Goal: Task Accomplishment & Management: Use online tool/utility

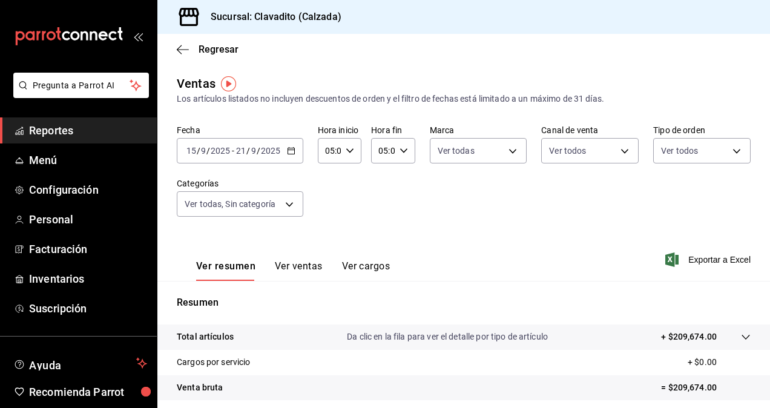
click at [79, 130] on span "Reportes" at bounding box center [88, 130] width 118 height 16
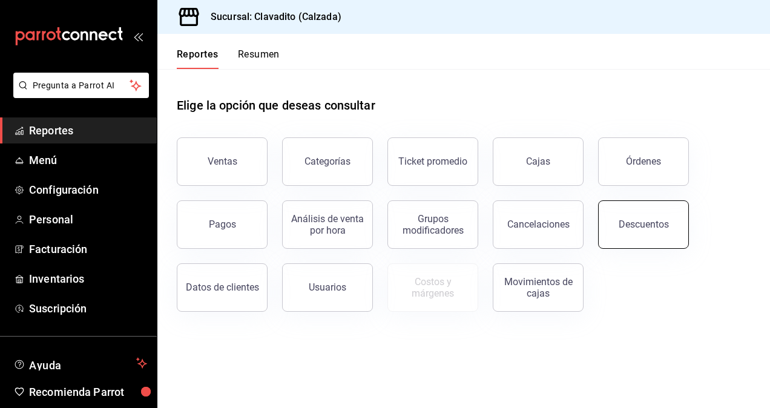
click at [667, 231] on button "Descuentos" at bounding box center [643, 224] width 91 height 48
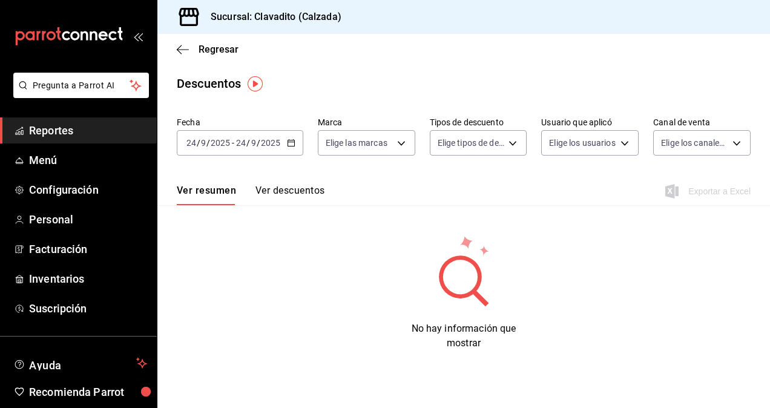
click at [289, 142] on \(Stroke\) "button" at bounding box center [291, 142] width 7 height 1
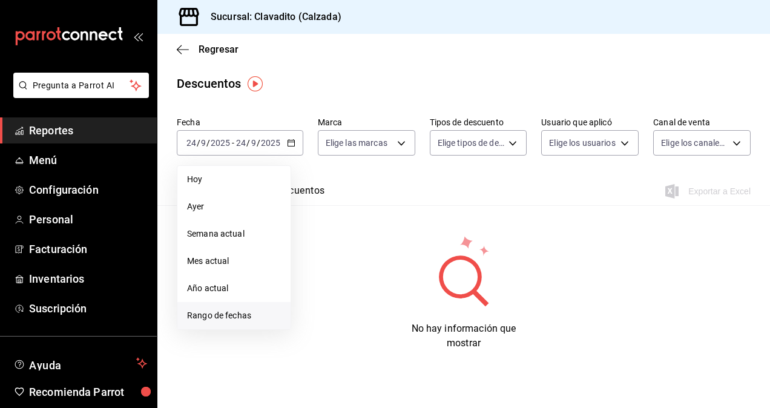
click at [216, 312] on span "Rango de fechas" at bounding box center [234, 315] width 94 height 13
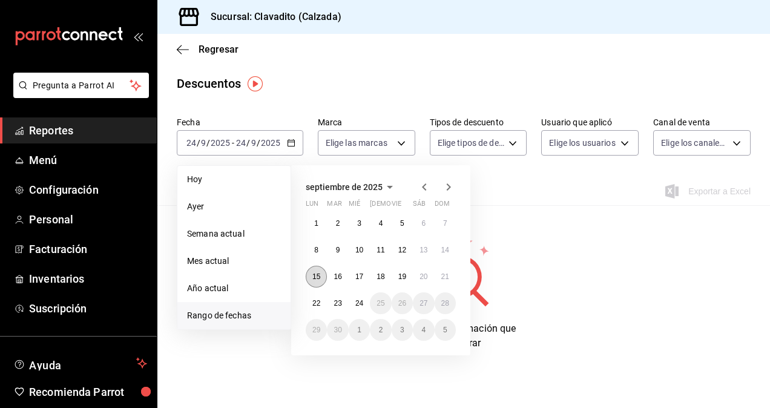
click at [323, 277] on button "15" at bounding box center [316, 277] width 21 height 22
click at [444, 272] on button "21" at bounding box center [445, 277] width 21 height 22
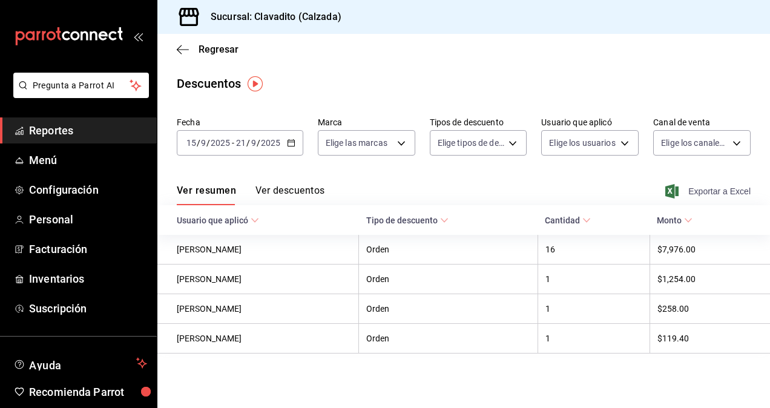
click at [718, 191] on span "Exportar a Excel" at bounding box center [709, 191] width 83 height 15
click at [268, 76] on div "Descuentos" at bounding box center [463, 83] width 613 height 18
click at [292, 147] on icon "button" at bounding box center [291, 143] width 8 height 8
click at [47, 123] on span "Reportes" at bounding box center [88, 130] width 118 height 16
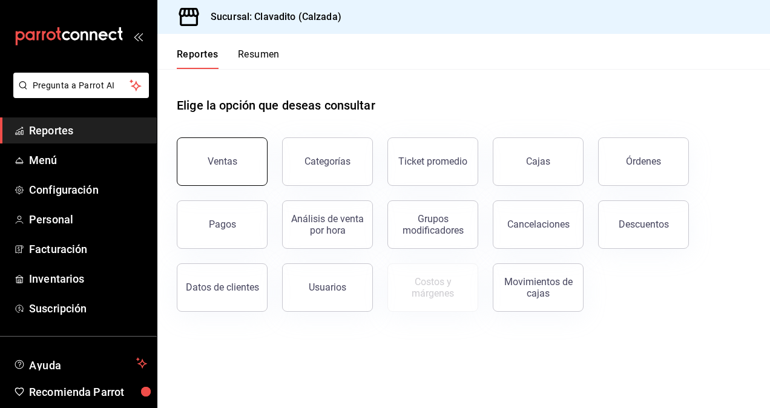
click at [228, 147] on button "Ventas" at bounding box center [222, 161] width 91 height 48
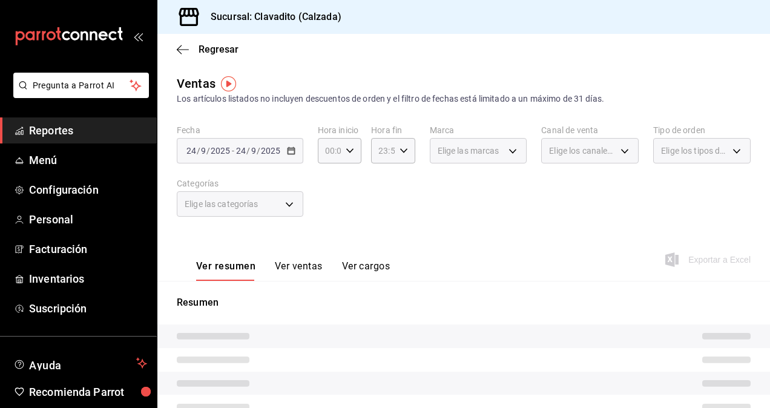
click at [302, 149] on div "[DATE] [DATE] - [DATE] [DATE]" at bounding box center [240, 150] width 127 height 25
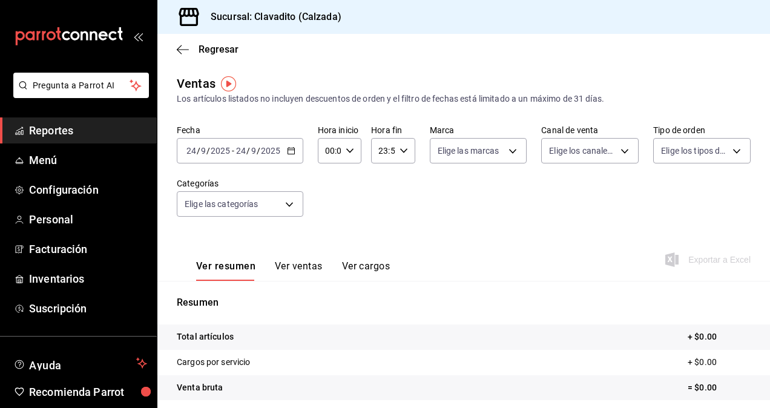
click at [287, 152] on icon "button" at bounding box center [291, 151] width 8 height 8
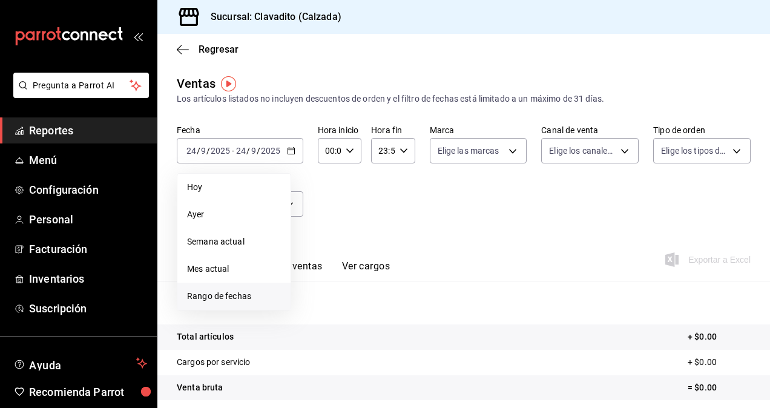
click at [203, 295] on span "Rango de fechas" at bounding box center [234, 296] width 94 height 13
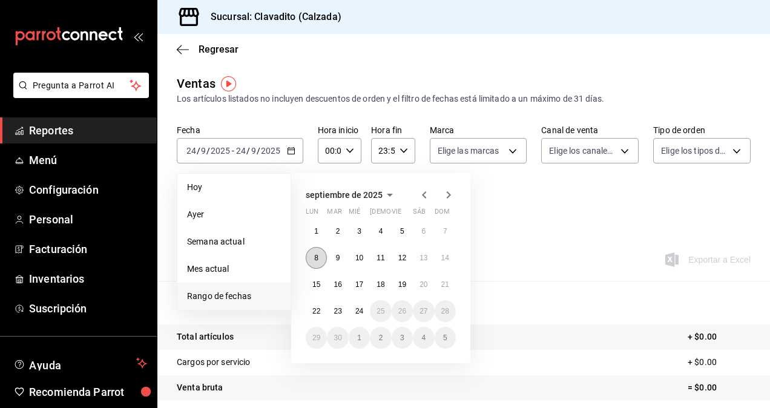
click at [320, 259] on button "8" at bounding box center [316, 258] width 21 height 22
click at [443, 258] on abbr "14" at bounding box center [445, 258] width 8 height 8
click at [316, 263] on button "8" at bounding box center [316, 258] width 21 height 22
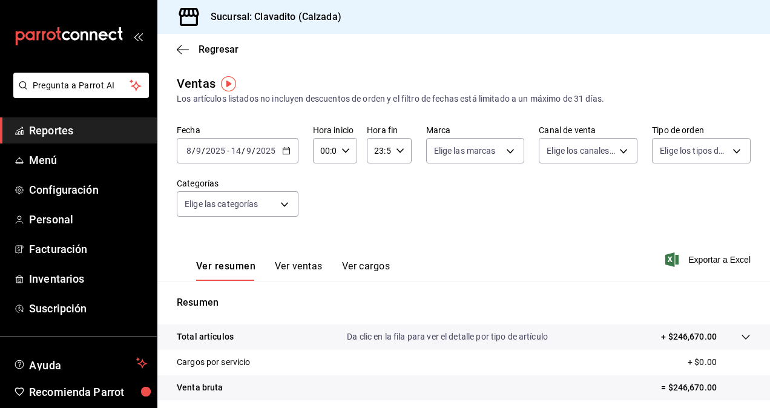
click at [342, 149] on \(Stroke\) "button" at bounding box center [345, 150] width 7 height 4
click at [323, 206] on span "05" at bounding box center [323, 205] width 2 height 10
type input "05:00"
click at [397, 153] on div at bounding box center [385, 204] width 770 height 408
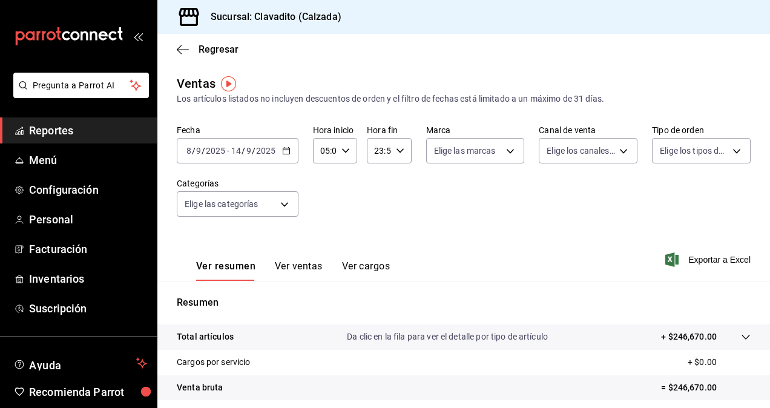
click at [397, 153] on \(Stroke\) "button" at bounding box center [399, 150] width 7 height 4
click at [377, 217] on span "05" at bounding box center [376, 221] width 2 height 10
click at [399, 185] on span "00" at bounding box center [398, 182] width 2 height 10
type input "05:00"
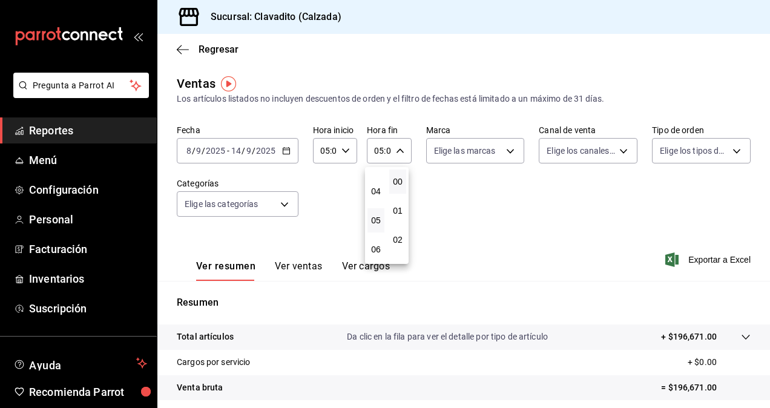
click at [285, 208] on div at bounding box center [385, 204] width 770 height 408
click at [285, 208] on body "Pregunta a Parrot AI Reportes Menú Configuración Personal Facturación Inventari…" at bounding box center [385, 204] width 770 height 408
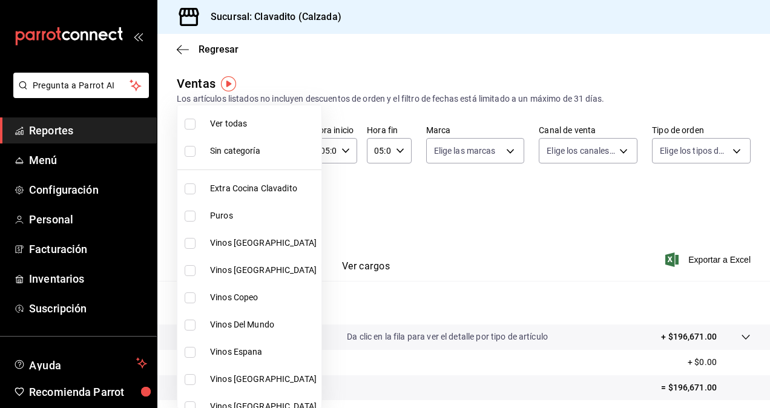
click at [234, 124] on span "Ver todas" at bounding box center [263, 123] width 107 height 13
type input "baf57ed1-919f-4c82-8763-5f61bb5ecf6c,a733550a-1833-4f39-b337-4b288d8ef239,37b97…"
checkbox input "true"
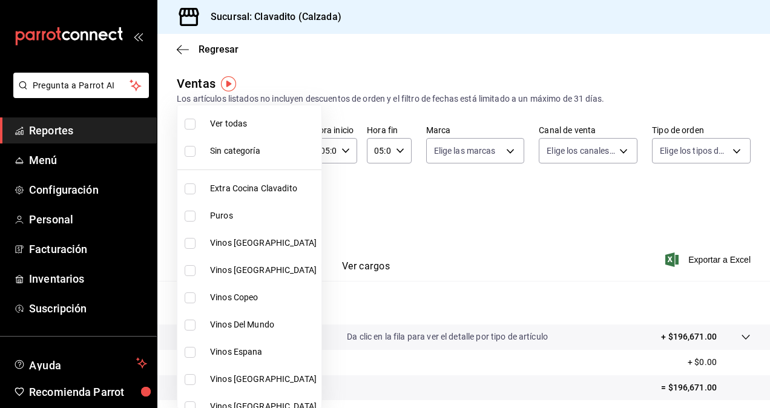
checkbox input "true"
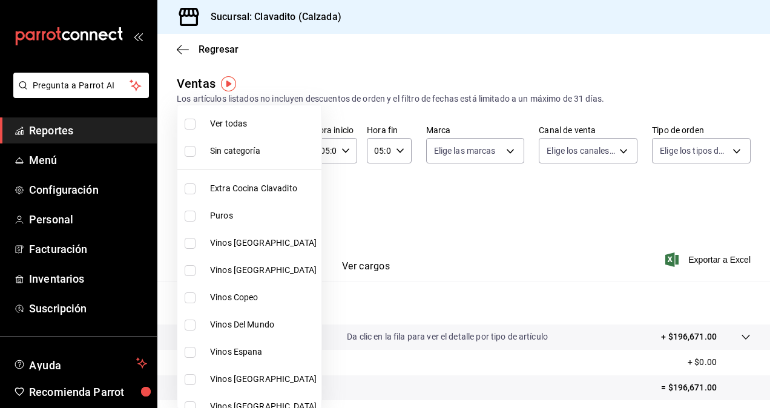
checkbox input "true"
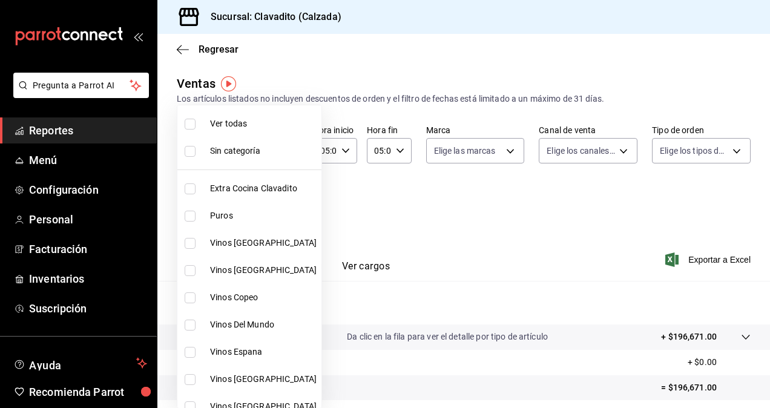
checkbox input "true"
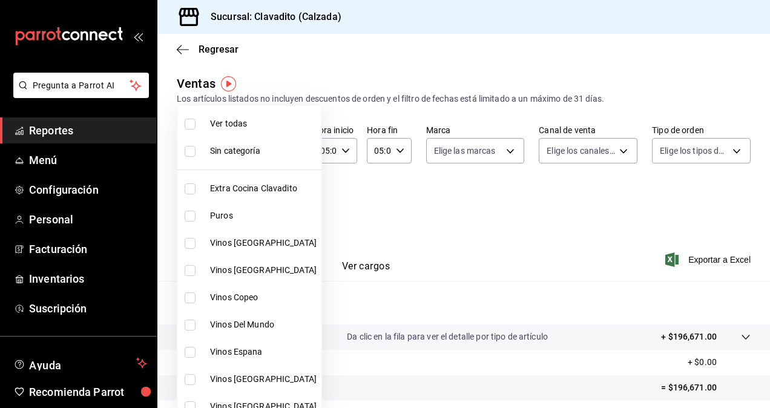
checkbox input "true"
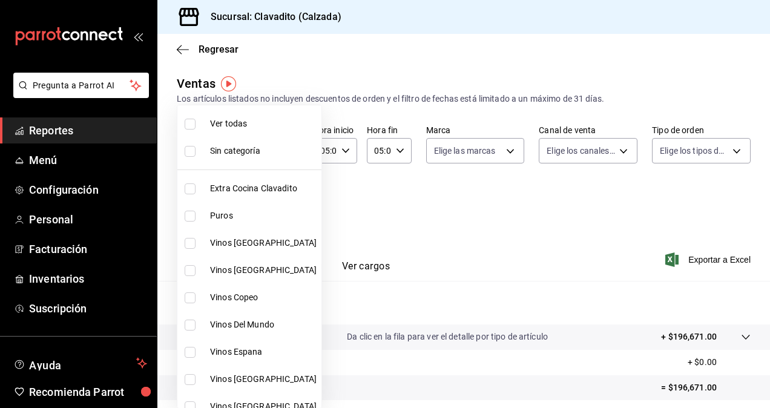
checkbox input "true"
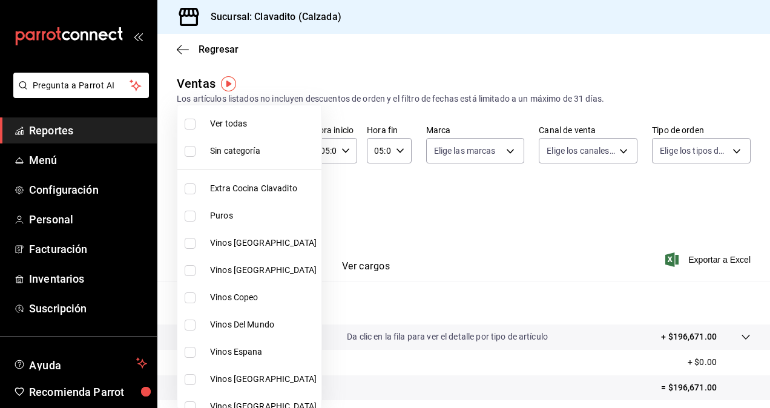
checkbox input "true"
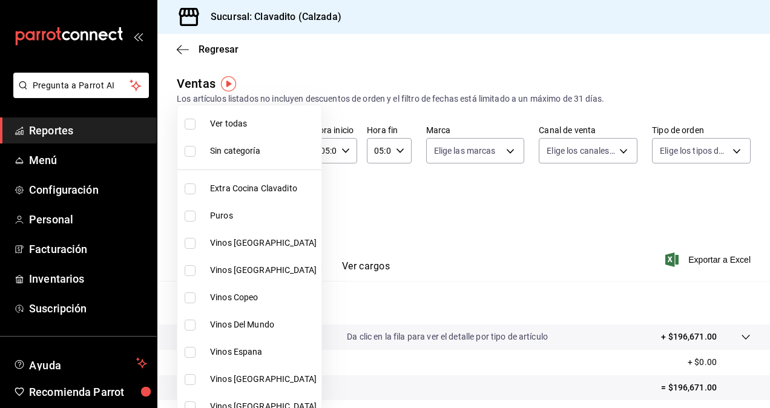
checkbox input "true"
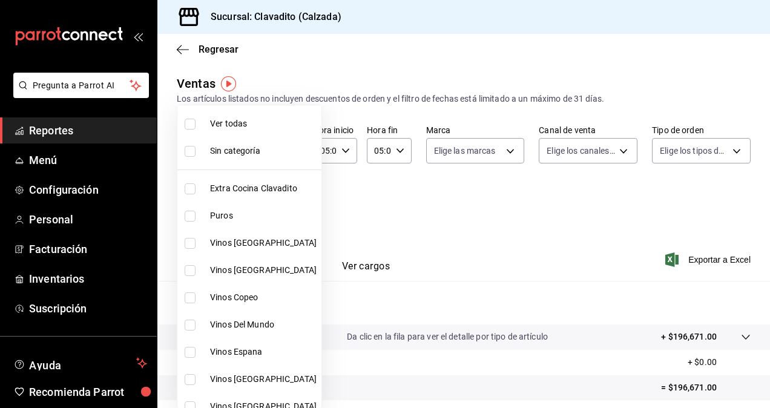
checkbox input "true"
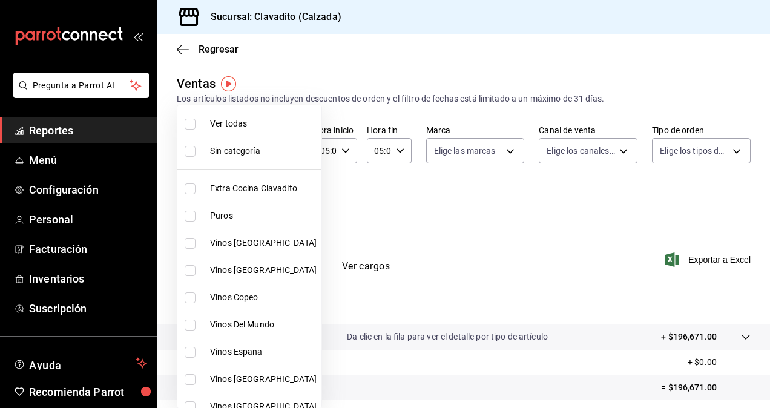
checkbox input "true"
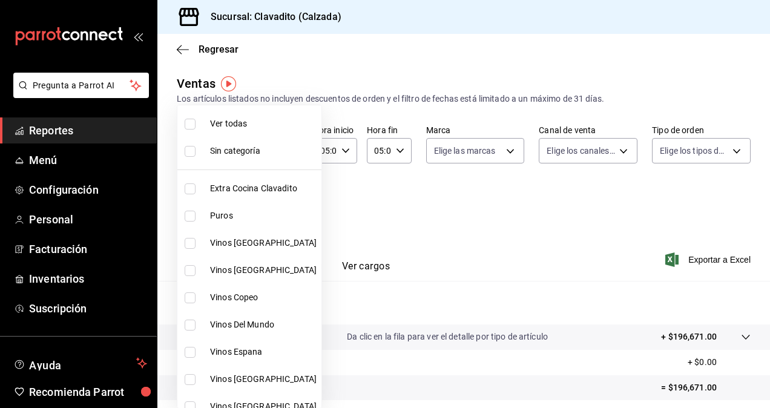
checkbox input "true"
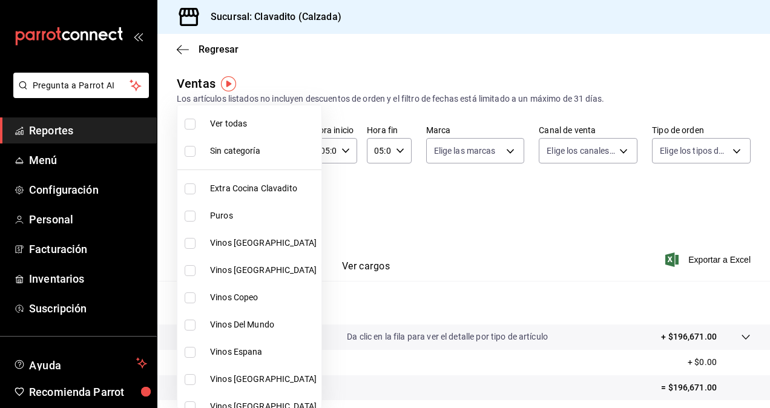
checkbox input "true"
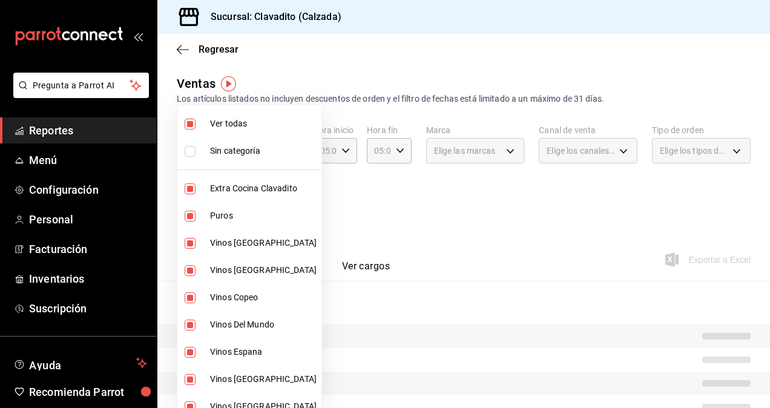
click at [193, 154] on input "checkbox" at bounding box center [190, 151] width 11 height 11
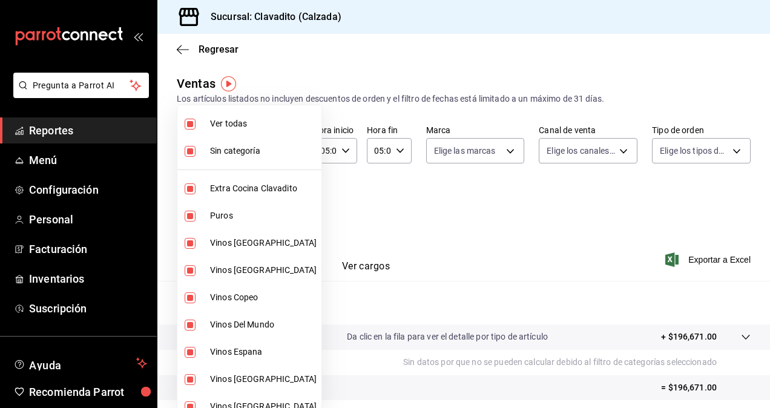
click at [194, 151] on input "checkbox" at bounding box center [190, 151] width 11 height 11
click at [188, 146] on input "checkbox" at bounding box center [190, 151] width 11 height 11
checkbox input "true"
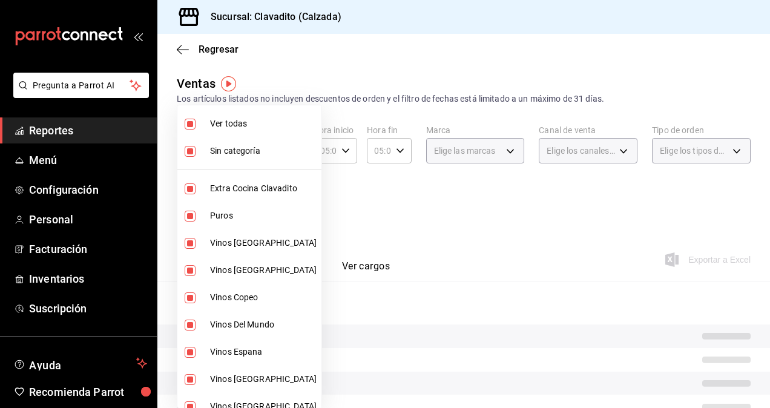
click at [497, 217] on div at bounding box center [385, 204] width 770 height 408
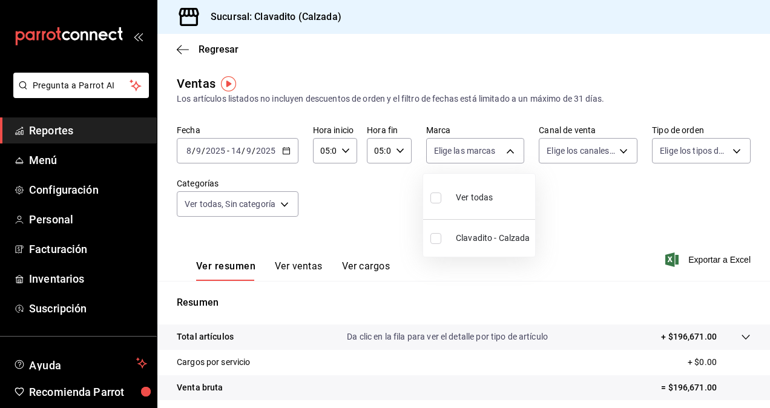
click at [506, 162] on body "Pregunta a Parrot AI Reportes Menú Configuración Personal Facturación Inventari…" at bounding box center [385, 204] width 770 height 408
click at [469, 204] on div "Ver todas" at bounding box center [462, 196] width 62 height 26
type input "7c6329b2-7c80-4d0a-92e1-359a60270725"
checkbox input "true"
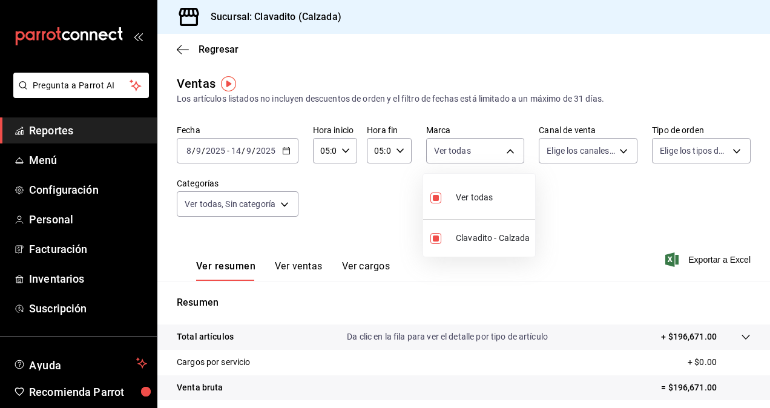
click at [636, 151] on div at bounding box center [385, 204] width 770 height 408
click at [615, 154] on body "Pregunta a Parrot AI Reportes Menú Configuración Personal Facturación Inventari…" at bounding box center [385, 204] width 770 height 408
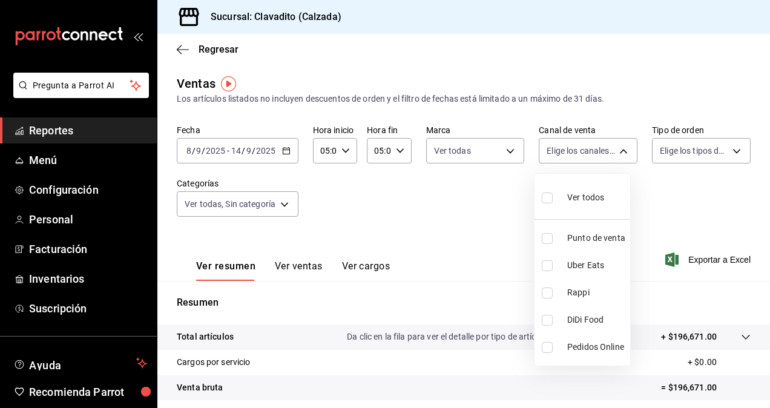
click at [566, 200] on div "Ver todos" at bounding box center [573, 196] width 62 height 26
type input "PARROT,UBER_EATS,RAPPI,DIDI_FOOD,ONLINE"
checkbox input "true"
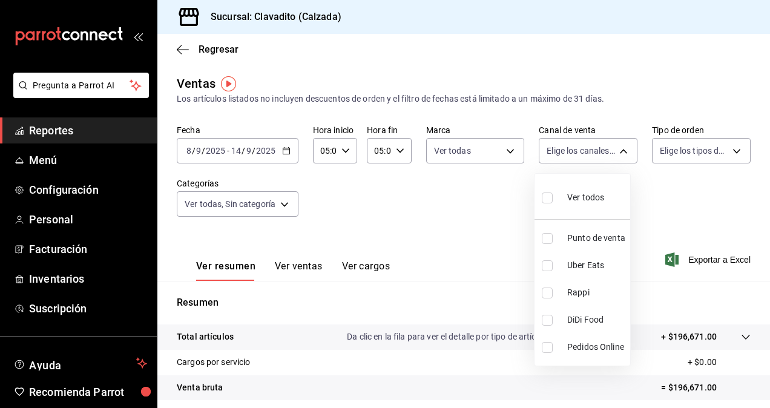
checkbox input "true"
click at [721, 154] on div at bounding box center [385, 204] width 770 height 408
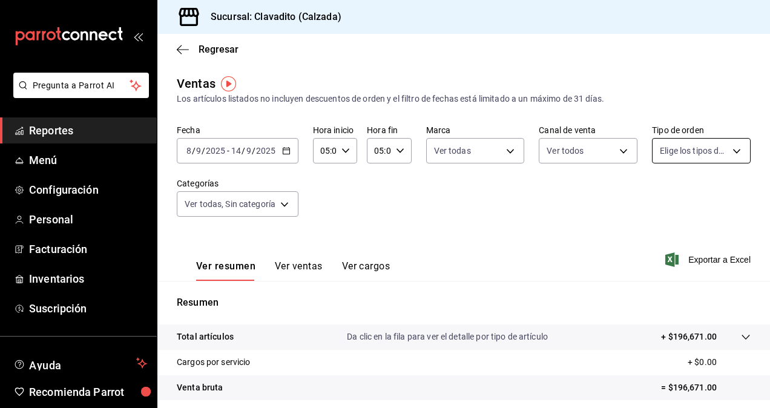
click at [728, 154] on body "Pregunta a Parrot AI Reportes Menú Configuración Personal Facturación Inventari…" at bounding box center [385, 204] width 770 height 408
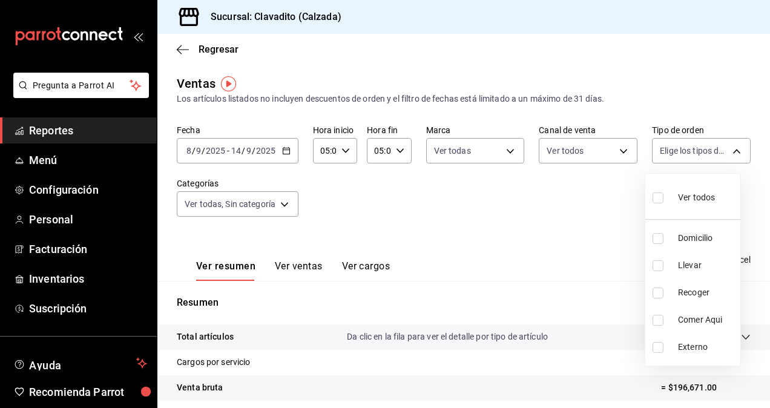
click at [685, 196] on span "Ver todos" at bounding box center [696, 197] width 37 height 13
type input "20a2434e-5507-4b1d-99f8-d1d700608abd,c8008fd8-0959-4104-94f5-898138fc7a10,5c160…"
checkbox input "true"
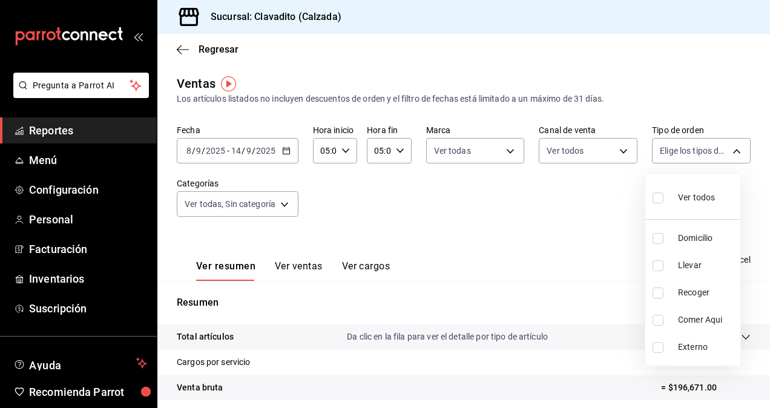
checkbox input "true"
drag, startPoint x: 767, startPoint y: 167, endPoint x: 772, endPoint y: 300, distance: 133.3
click at [770, 300] on html "Pregunta a Parrot AI Reportes Menú Configuración Personal Facturación Inventari…" at bounding box center [385, 204] width 770 height 408
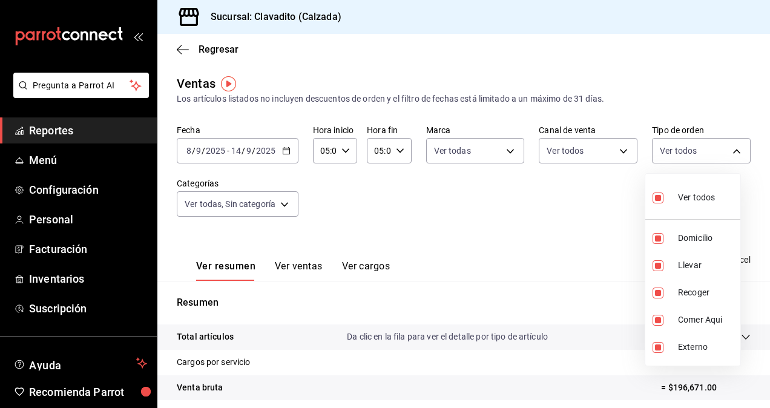
click at [770, 300] on html "Pregunta a Parrot AI Reportes Menú Configuración Personal Facturación Inventari…" at bounding box center [385, 204] width 770 height 408
drag, startPoint x: 770, startPoint y: 263, endPoint x: 764, endPoint y: 311, distance: 47.6
click at [764, 311] on div at bounding box center [385, 204] width 770 height 408
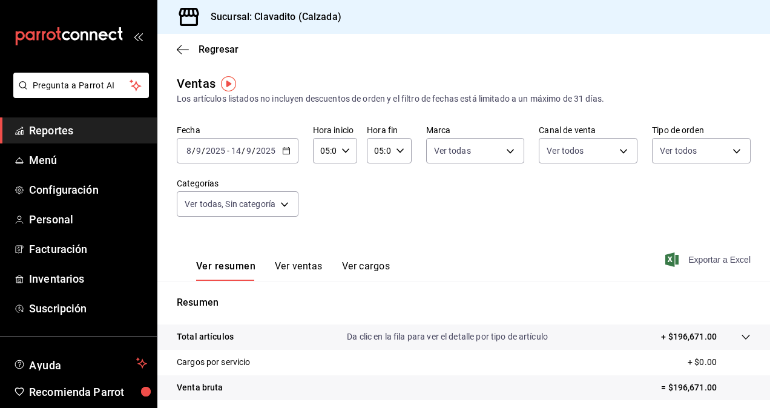
click at [711, 260] on span "Exportar a Excel" at bounding box center [709, 259] width 83 height 15
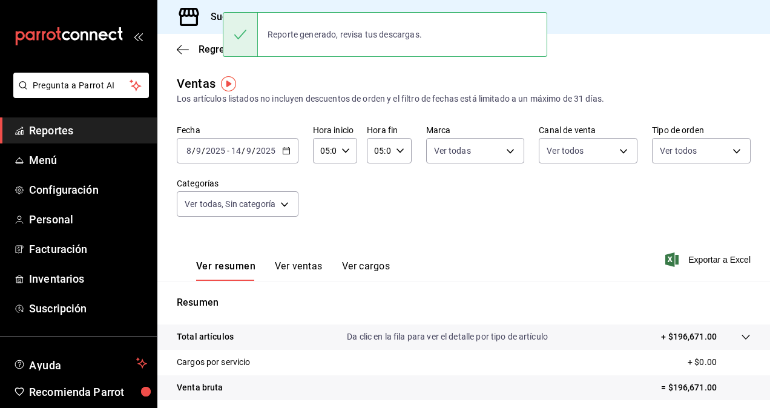
click at [383, 230] on div "Fecha [DATE] [DATE] - [DATE] [DATE] Hora inicio 05:00 Hora inicio Hora fin 05:0…" at bounding box center [464, 178] width 574 height 107
click at [39, 130] on span "Reportes" at bounding box center [88, 130] width 118 height 16
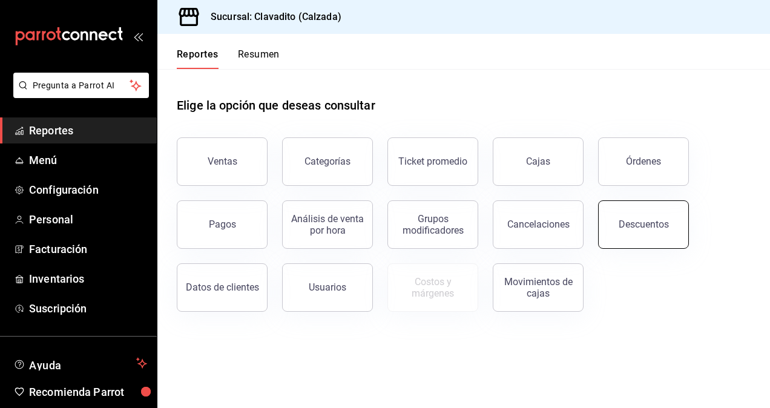
click at [618, 233] on button "Descuentos" at bounding box center [643, 224] width 91 height 48
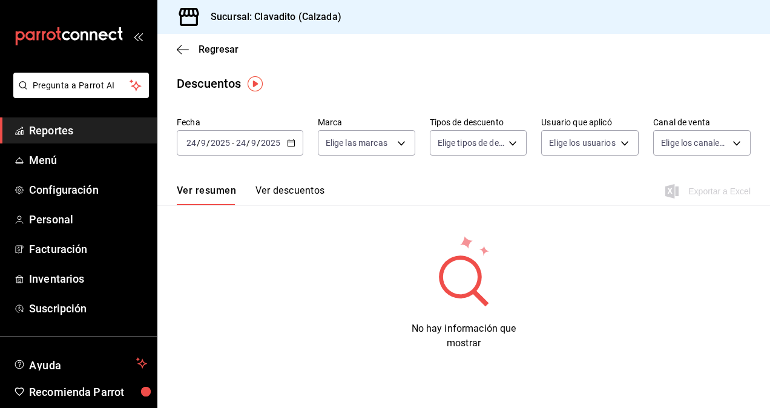
click at [289, 147] on div "[DATE] [DATE] - [DATE] [DATE]" at bounding box center [240, 142] width 127 height 25
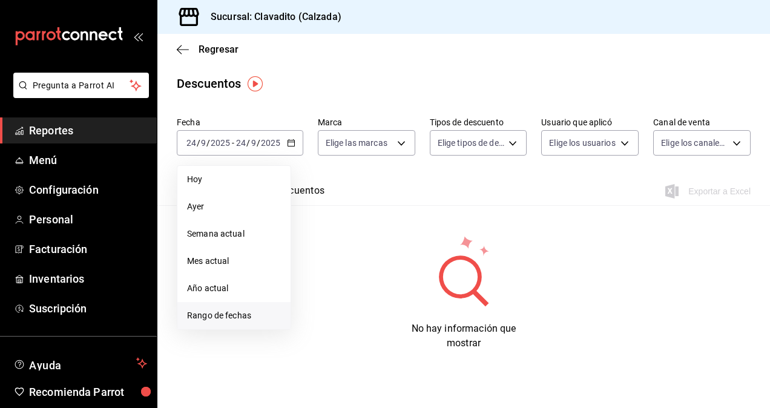
click at [204, 312] on span "Rango de fechas" at bounding box center [234, 315] width 94 height 13
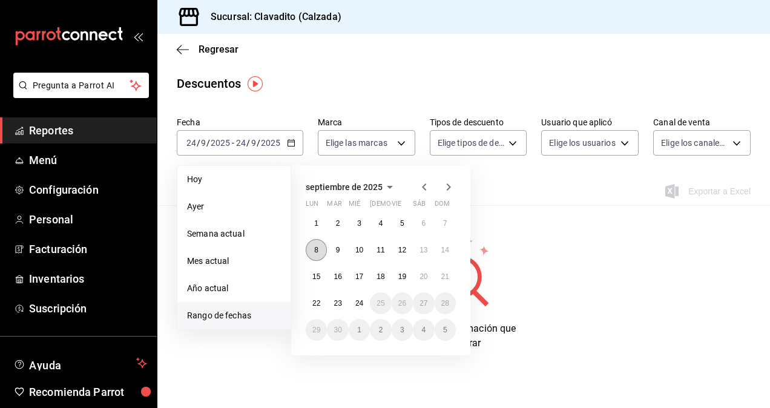
click at [314, 250] on button "8" at bounding box center [316, 250] width 21 height 22
click at [322, 255] on button "8" at bounding box center [316, 250] width 21 height 22
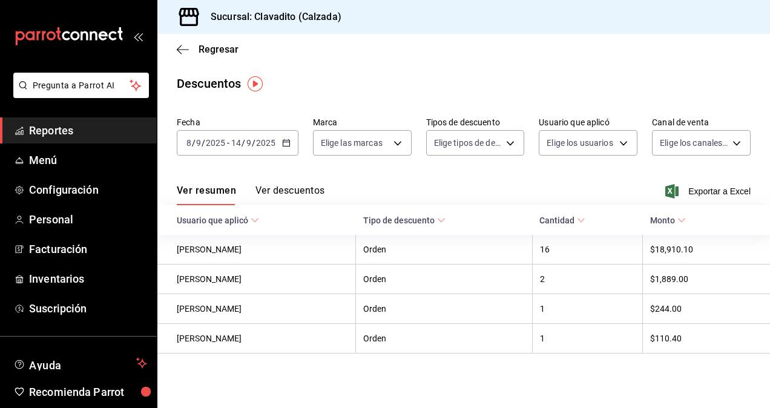
click at [721, 183] on div "Ver resumen Ver descuentos Exportar a Excel" at bounding box center [463, 187] width 613 height 35
click at [712, 191] on span "Exportar a Excel" at bounding box center [709, 191] width 83 height 15
drag, startPoint x: 381, startPoint y: 102, endPoint x: 363, endPoint y: 108, distance: 18.4
click at [381, 102] on main "Regresar Descuentos Fecha [DATE] [DATE] - [DATE] [DATE] Marca Elige las marcas …" at bounding box center [463, 221] width 613 height 374
click at [286, 137] on div "[DATE] [DATE] - [DATE] [DATE]" at bounding box center [238, 142] width 122 height 25
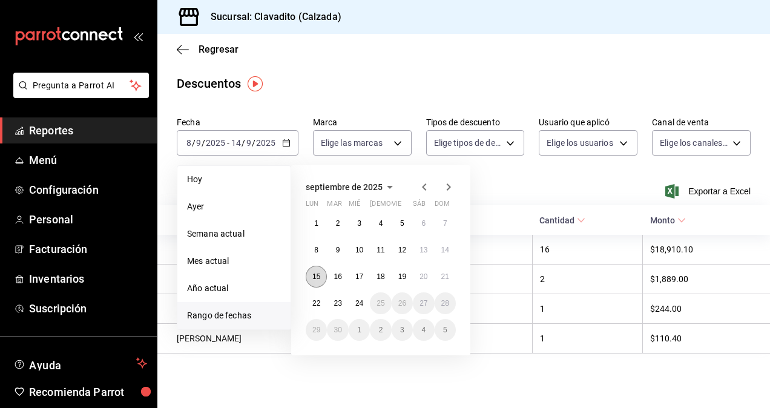
click at [314, 274] on abbr "15" at bounding box center [316, 276] width 8 height 8
click at [454, 276] on button "21" at bounding box center [445, 277] width 21 height 22
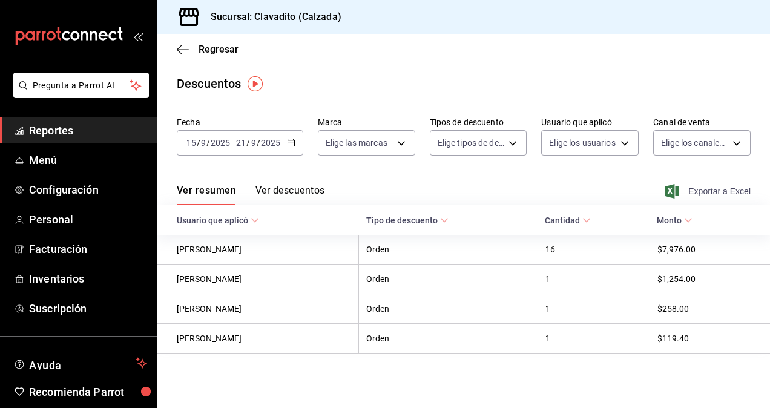
click at [725, 189] on span "Exportar a Excel" at bounding box center [709, 191] width 83 height 15
click at [71, 127] on span "Reportes" at bounding box center [88, 130] width 118 height 16
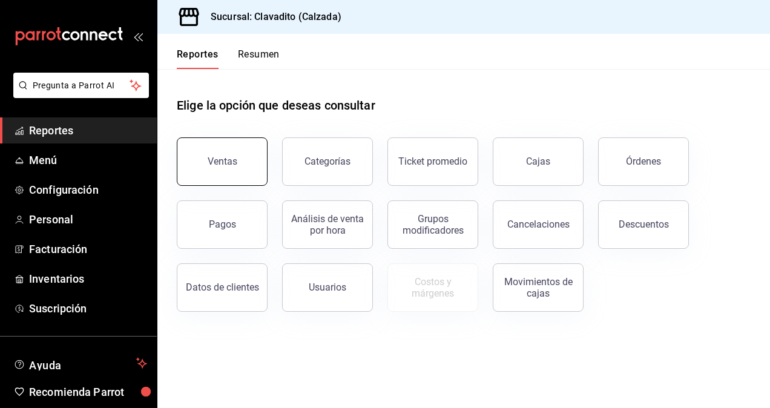
click at [243, 179] on button "Ventas" at bounding box center [222, 161] width 91 height 48
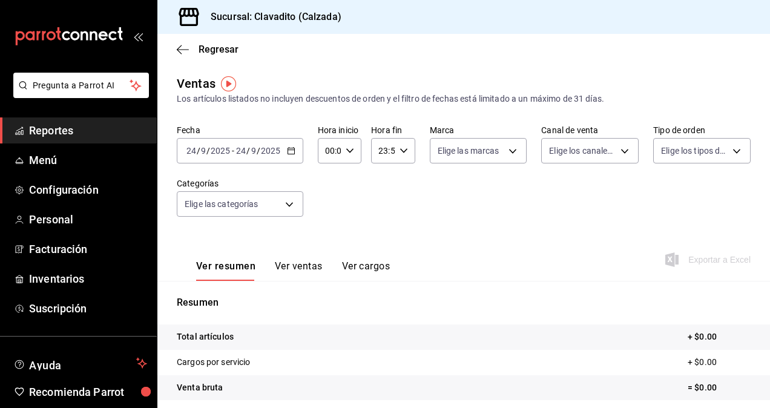
click at [290, 149] on icon "button" at bounding box center [291, 151] width 8 height 8
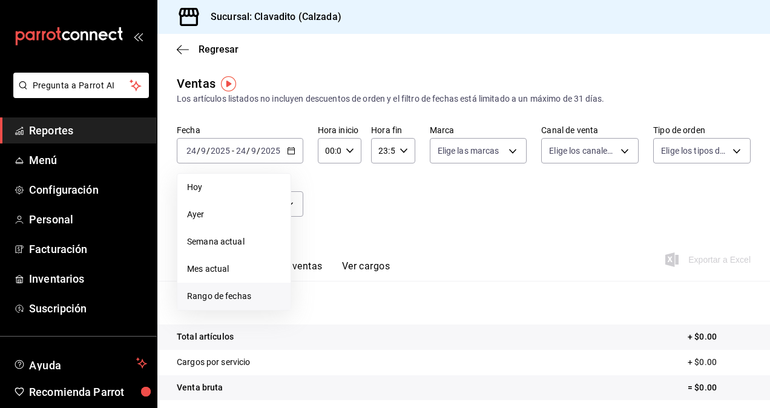
click at [208, 292] on span "Rango de fechas" at bounding box center [234, 296] width 94 height 13
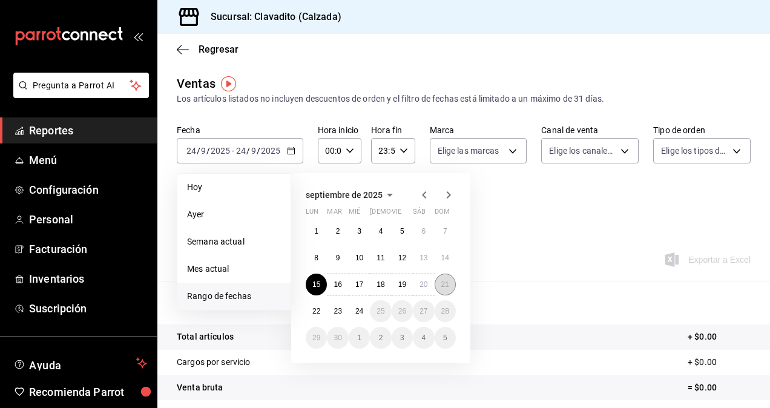
click at [454, 280] on button "21" at bounding box center [445, 285] width 21 height 22
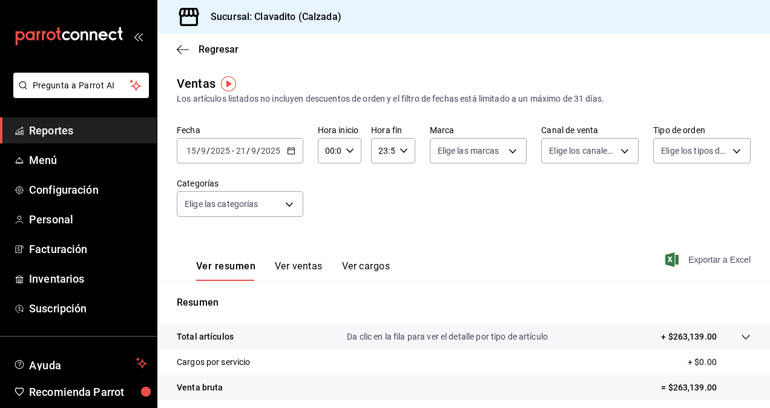
click at [697, 255] on span "Exportar a Excel" at bounding box center [709, 259] width 83 height 15
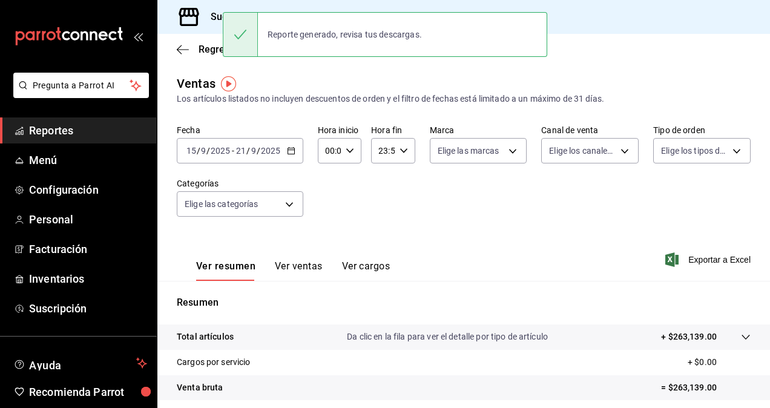
click at [419, 192] on div "Fecha [DATE] [DATE] - [DATE] [DATE] Hora inicio 00:00 Hora inicio Hora fin 23:5…" at bounding box center [464, 178] width 574 height 107
click at [351, 152] on icon "button" at bounding box center [350, 151] width 8 height 8
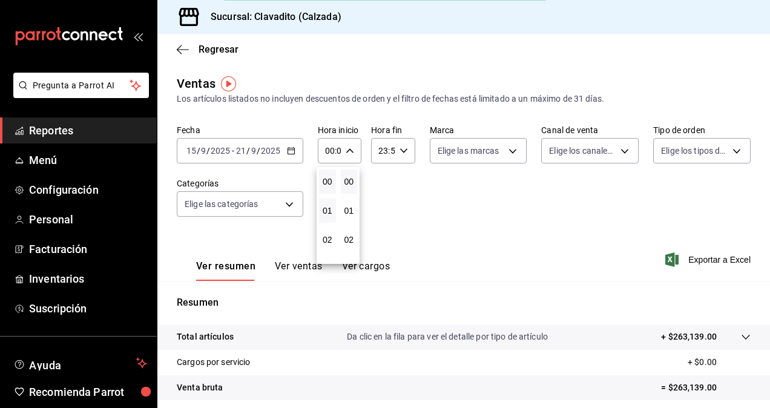
scroll to position [81, 0]
click at [326, 242] on span "05" at bounding box center [327, 246] width 2 height 10
type input "05:00"
click at [399, 144] on div at bounding box center [385, 204] width 770 height 408
click at [401, 148] on icon "button" at bounding box center [404, 151] width 8 height 8
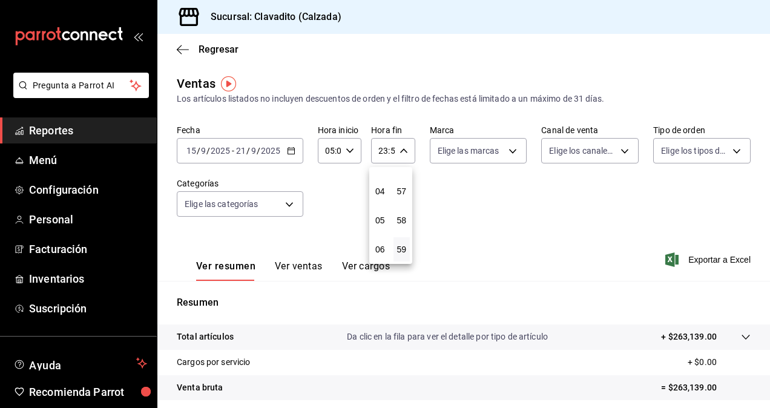
scroll to position [114, 0]
click at [380, 219] on button "05" at bounding box center [380, 213] width 17 height 24
click at [407, 174] on button "00" at bounding box center [402, 182] width 17 height 24
type input "05:00"
click at [286, 205] on div at bounding box center [385, 204] width 770 height 408
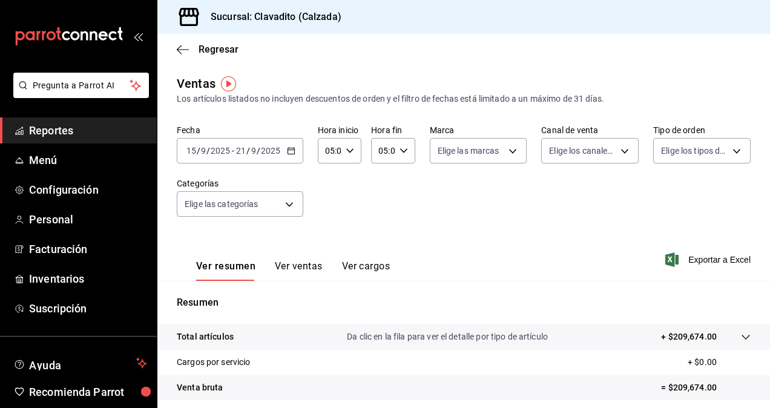
click at [286, 205] on body "Pregunta a Parrot AI Reportes Menú Configuración Personal Facturación Inventari…" at bounding box center [385, 204] width 770 height 408
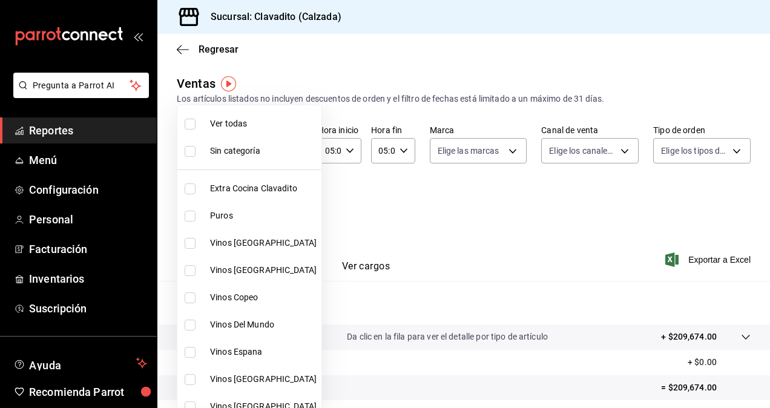
click at [186, 122] on input "checkbox" at bounding box center [190, 124] width 11 height 11
checkbox input "true"
type input "baf57ed1-919f-4c82-8763-5f61bb5ecf6c,a733550a-1833-4f39-b337-4b288d8ef239,37b97…"
checkbox input "true"
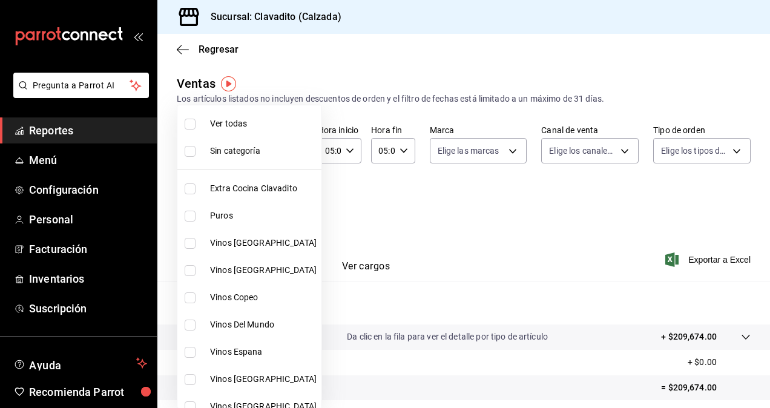
checkbox input "true"
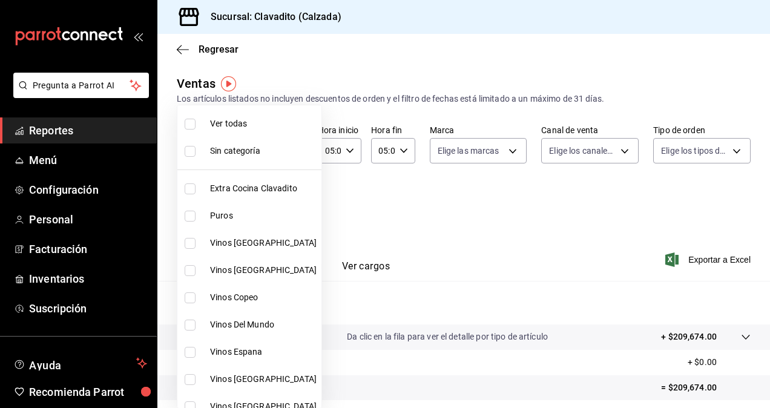
checkbox input "true"
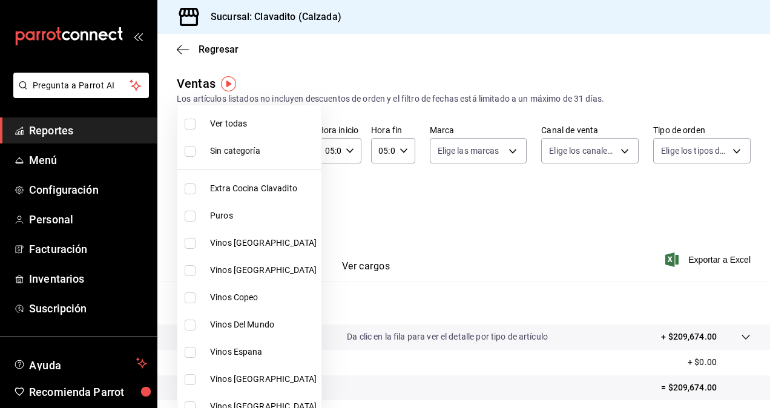
checkbox input "true"
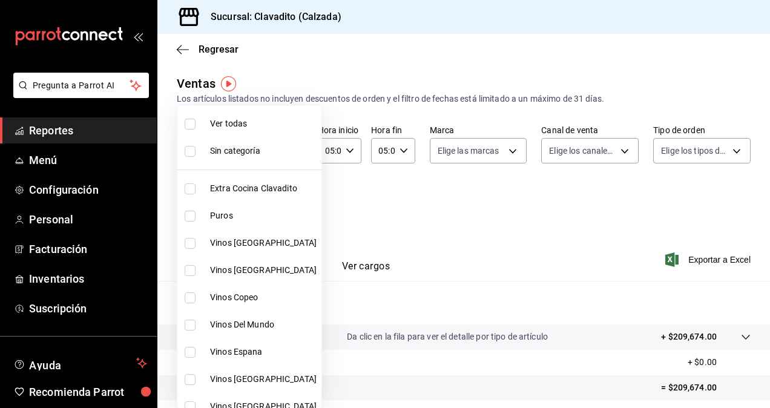
checkbox input "true"
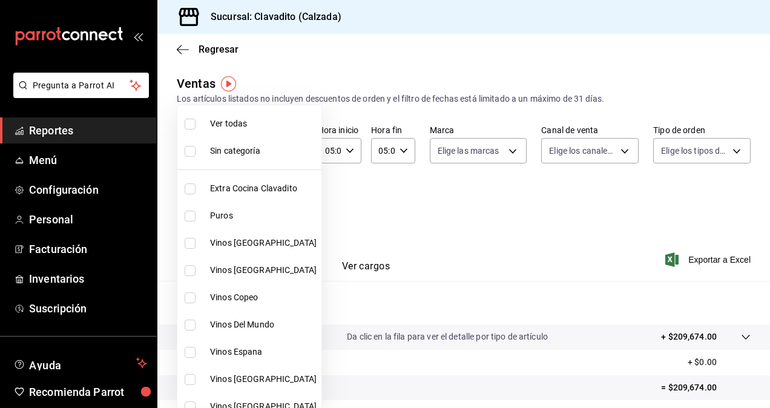
checkbox input "true"
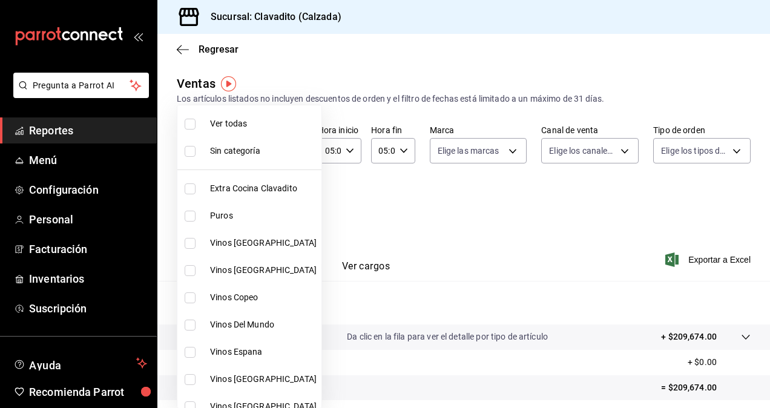
checkbox input "true"
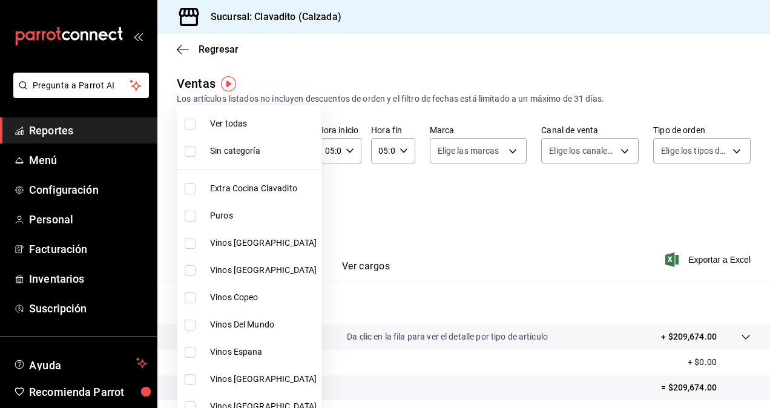
checkbox input "true"
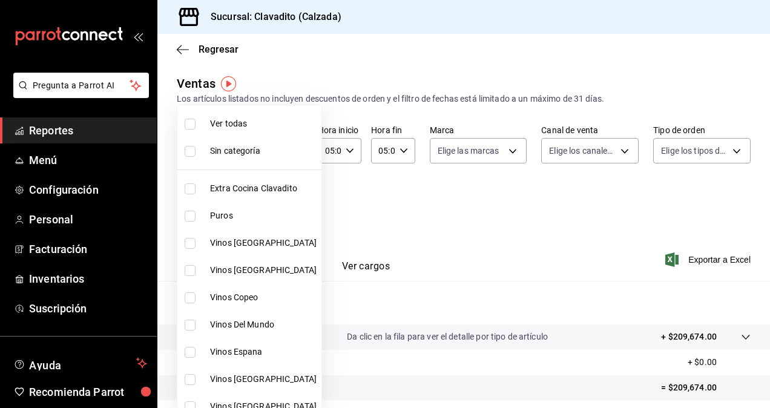
checkbox input "true"
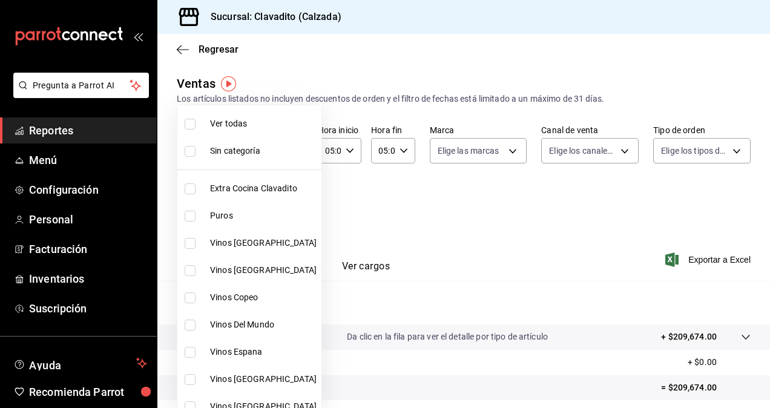
checkbox input "true"
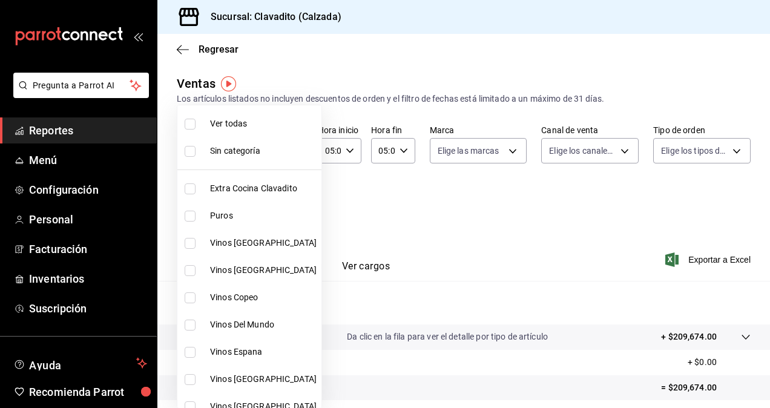
checkbox input "true"
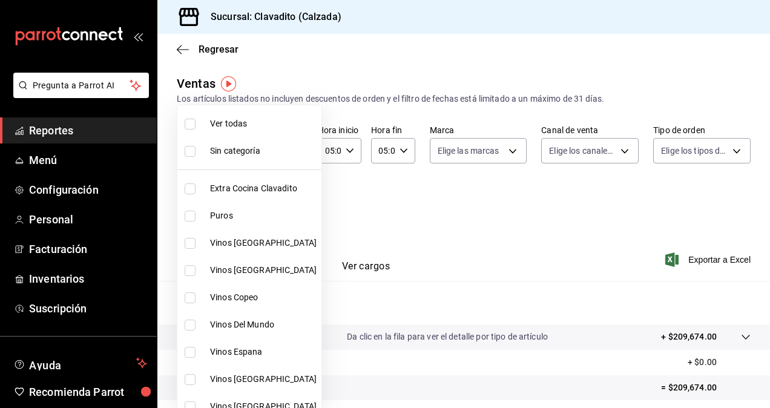
checkbox input "true"
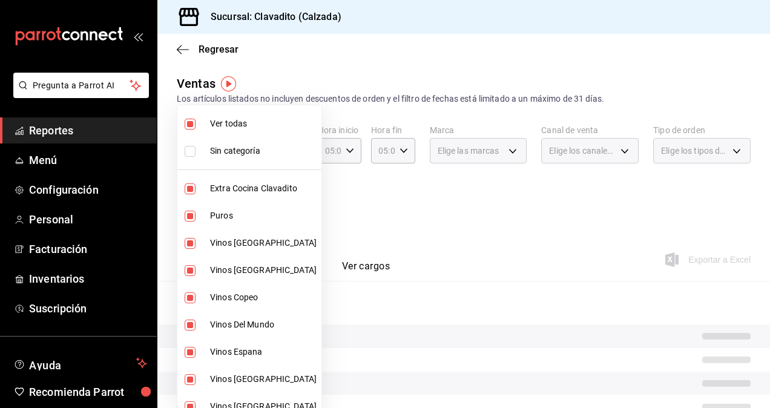
click at [191, 151] on input "checkbox" at bounding box center [190, 151] width 11 height 11
checkbox input "true"
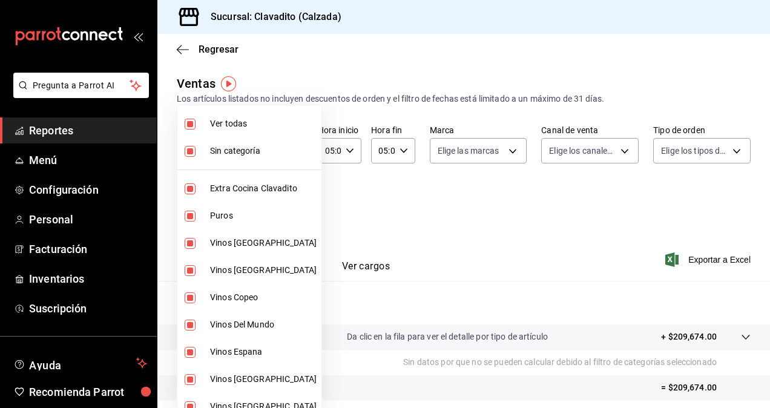
click at [388, 207] on div at bounding box center [385, 204] width 770 height 408
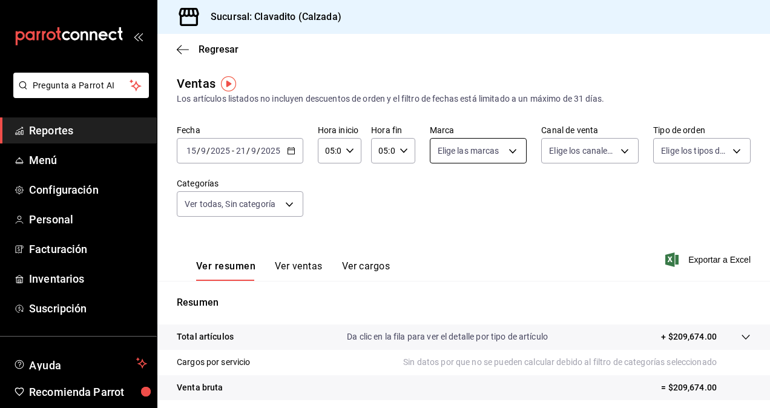
click at [501, 148] on body "Pregunta a Parrot AI Reportes Menú Configuración Personal Facturación Inventari…" at bounding box center [385, 204] width 770 height 408
click at [450, 197] on div "Ver todas" at bounding box center [465, 196] width 62 height 26
type input "7c6329b2-7c80-4d0a-92e1-359a60270725"
checkbox input "true"
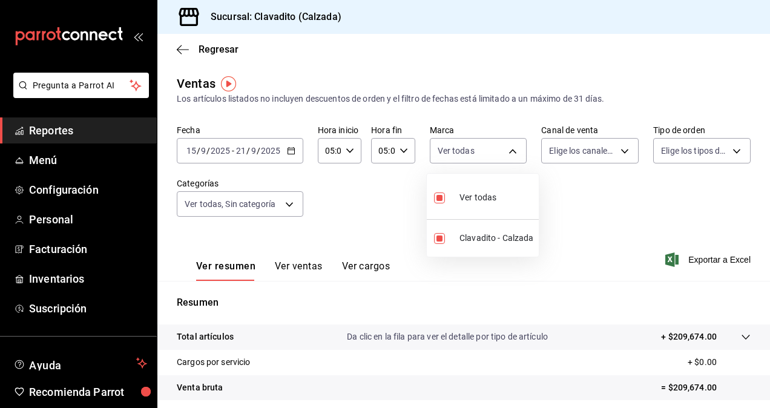
click at [617, 157] on div at bounding box center [385, 204] width 770 height 408
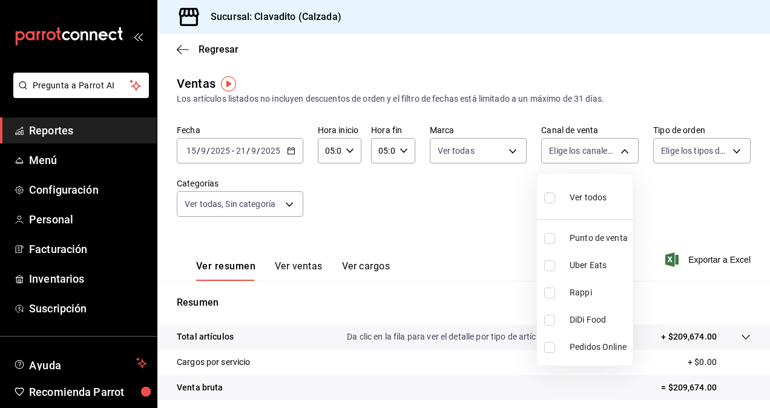
click at [617, 157] on body "Pregunta a Parrot AI Reportes Menú Configuración Personal Facturación Inventari…" at bounding box center [385, 204] width 770 height 408
click at [570, 194] on span "Ver todos" at bounding box center [588, 197] width 37 height 13
type input "PARROT,UBER_EATS,RAPPI,DIDI_FOOD,ONLINE"
checkbox input "true"
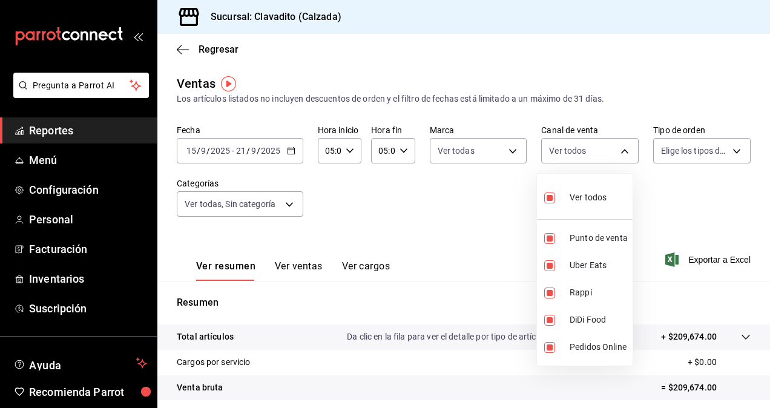
checkbox input "true"
click at [718, 155] on div at bounding box center [385, 204] width 770 height 408
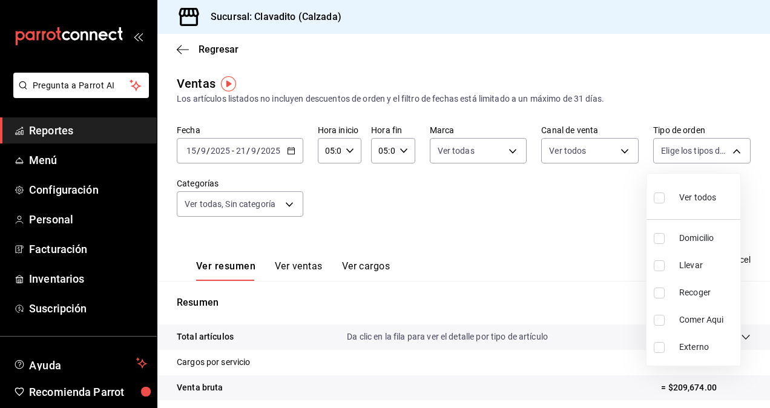
click at [736, 149] on body "Pregunta a Parrot AI Reportes Menú Configuración Personal Facturación Inventari…" at bounding box center [385, 204] width 770 height 408
click at [675, 196] on div "Ver todos" at bounding box center [685, 196] width 62 height 26
type input "20a2434e-5507-4b1d-99f8-d1d700608abd,c8008fd8-0959-4104-94f5-898138fc7a10,5c160…"
checkbox input "true"
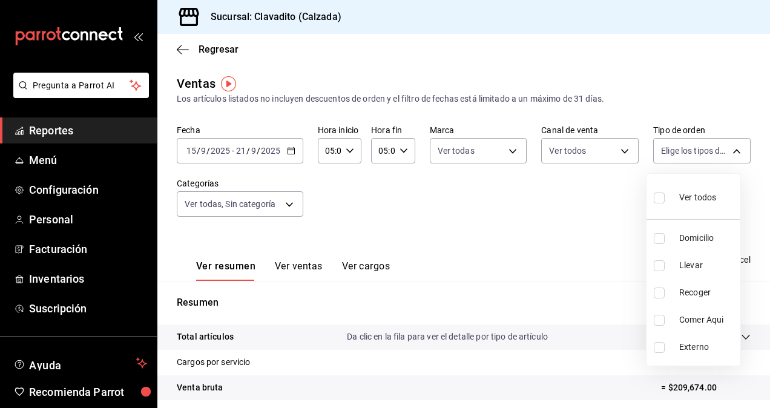
checkbox input "true"
click at [282, 211] on div at bounding box center [385, 204] width 770 height 408
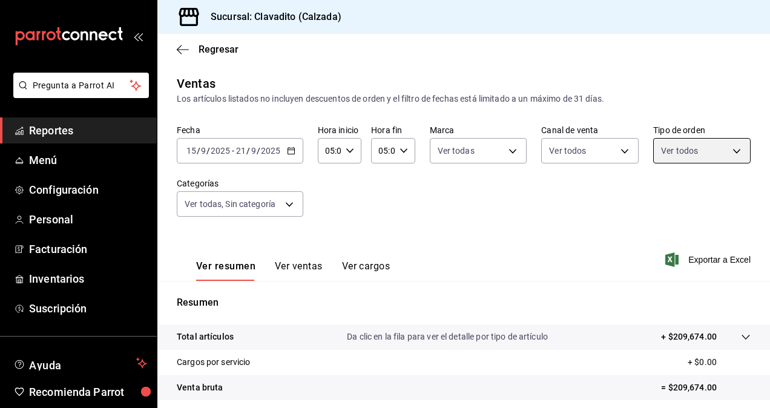
scroll to position [162, 0]
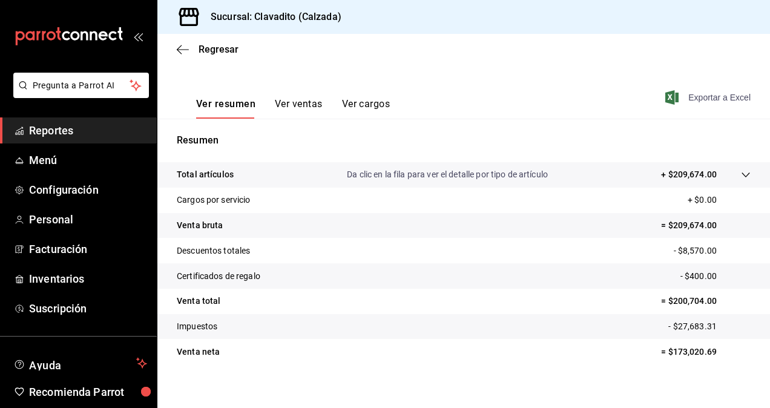
click at [707, 91] on span "Exportar a Excel" at bounding box center [709, 97] width 83 height 15
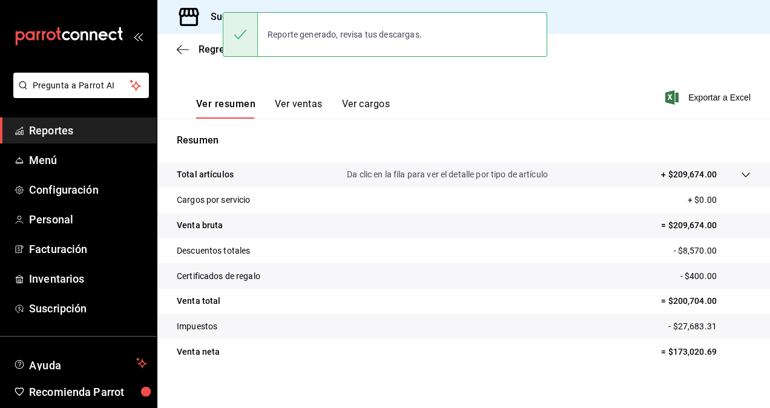
click at [373, 153] on div "Resumen Total artículos Da clic en la fila para ver el detalle por tipo de artí…" at bounding box center [463, 256] width 613 height 246
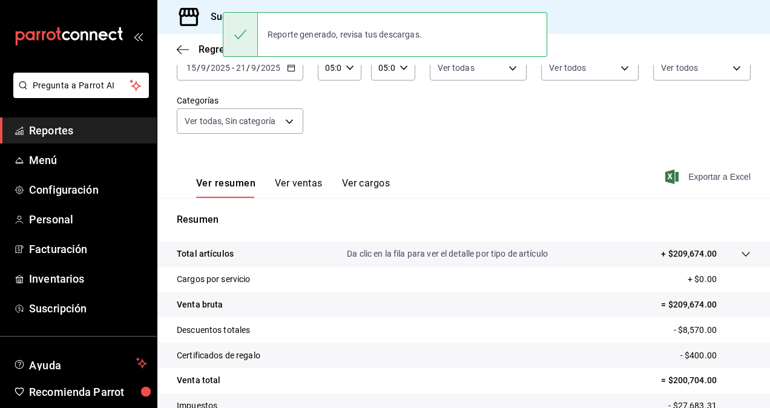
click at [698, 173] on span "Exportar a Excel" at bounding box center [709, 177] width 83 height 15
